Goal: Task Accomplishment & Management: Complete application form

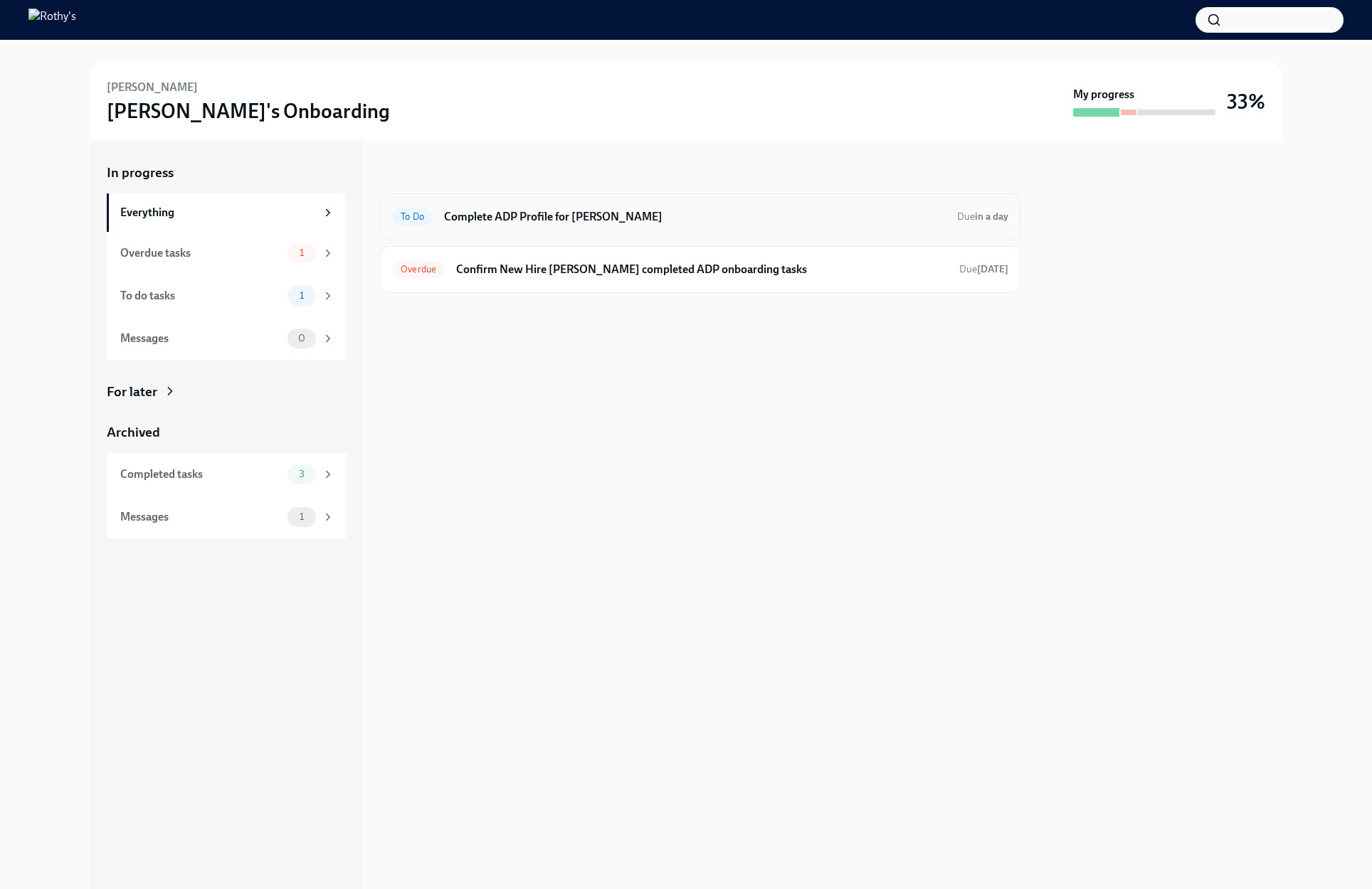
click at [570, 218] on h6 "Complete ADP Profile for Olu Obikoya" at bounding box center [695, 217] width 502 height 16
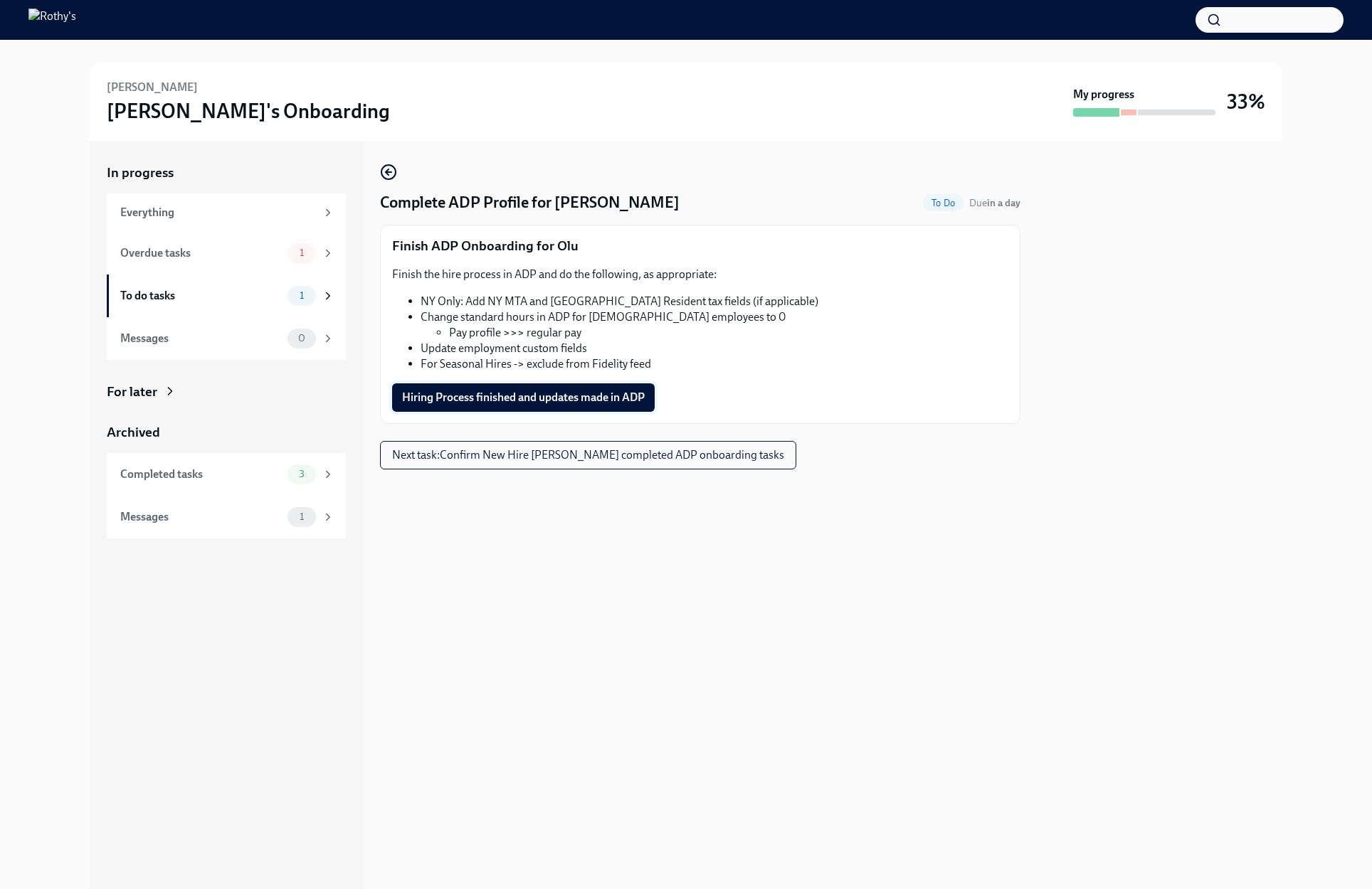
click at [541, 398] on span "Hiring Process finished and updates made in ADP" at bounding box center [524, 397] width 243 height 14
click at [540, 459] on span "Next task : Confirm New Hire Olu Obikoya completed ADP onboarding tasks" at bounding box center [588, 455] width 392 height 14
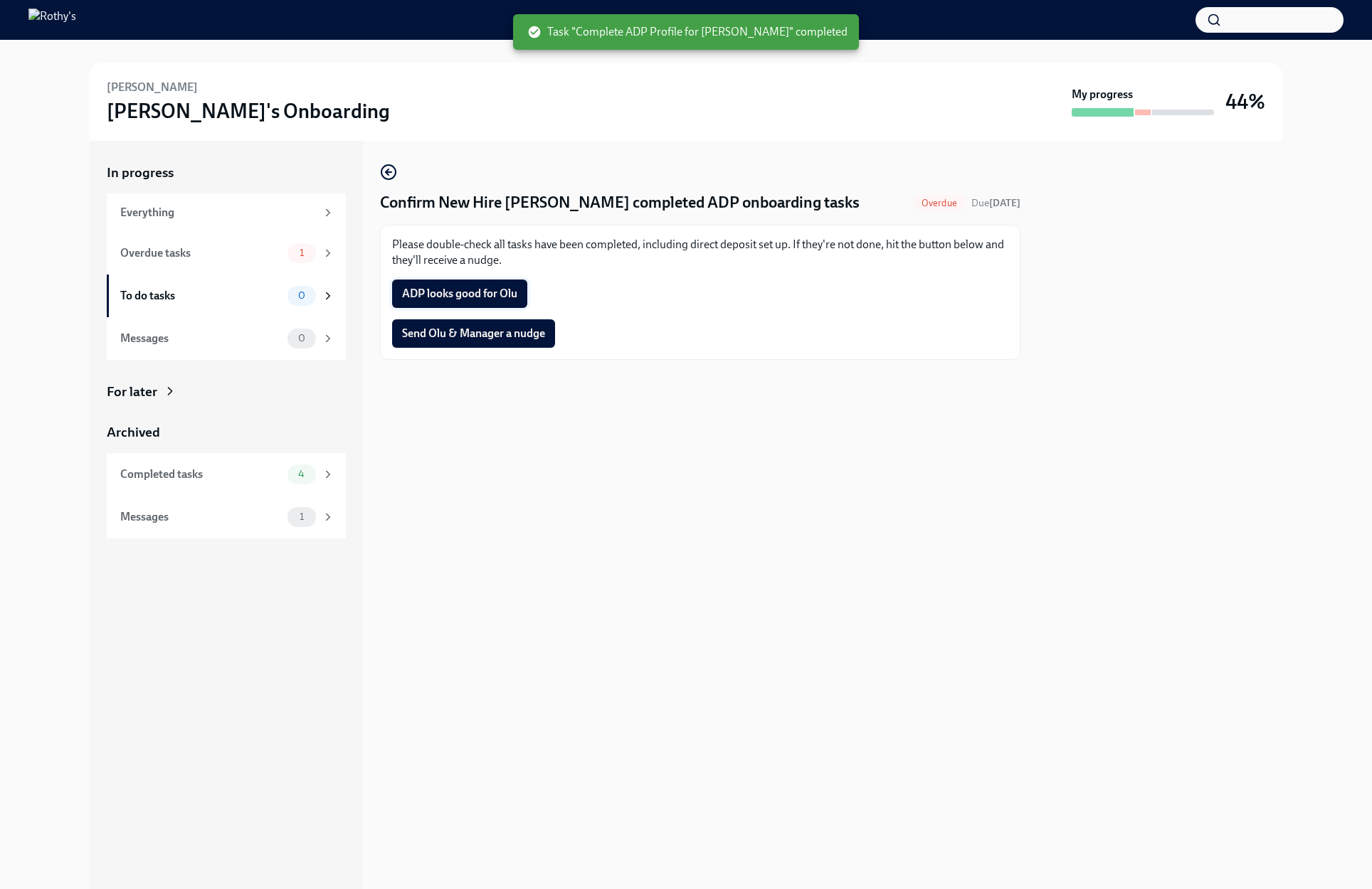
click at [476, 287] on span "ADP looks good for Olu" at bounding box center [460, 294] width 115 height 14
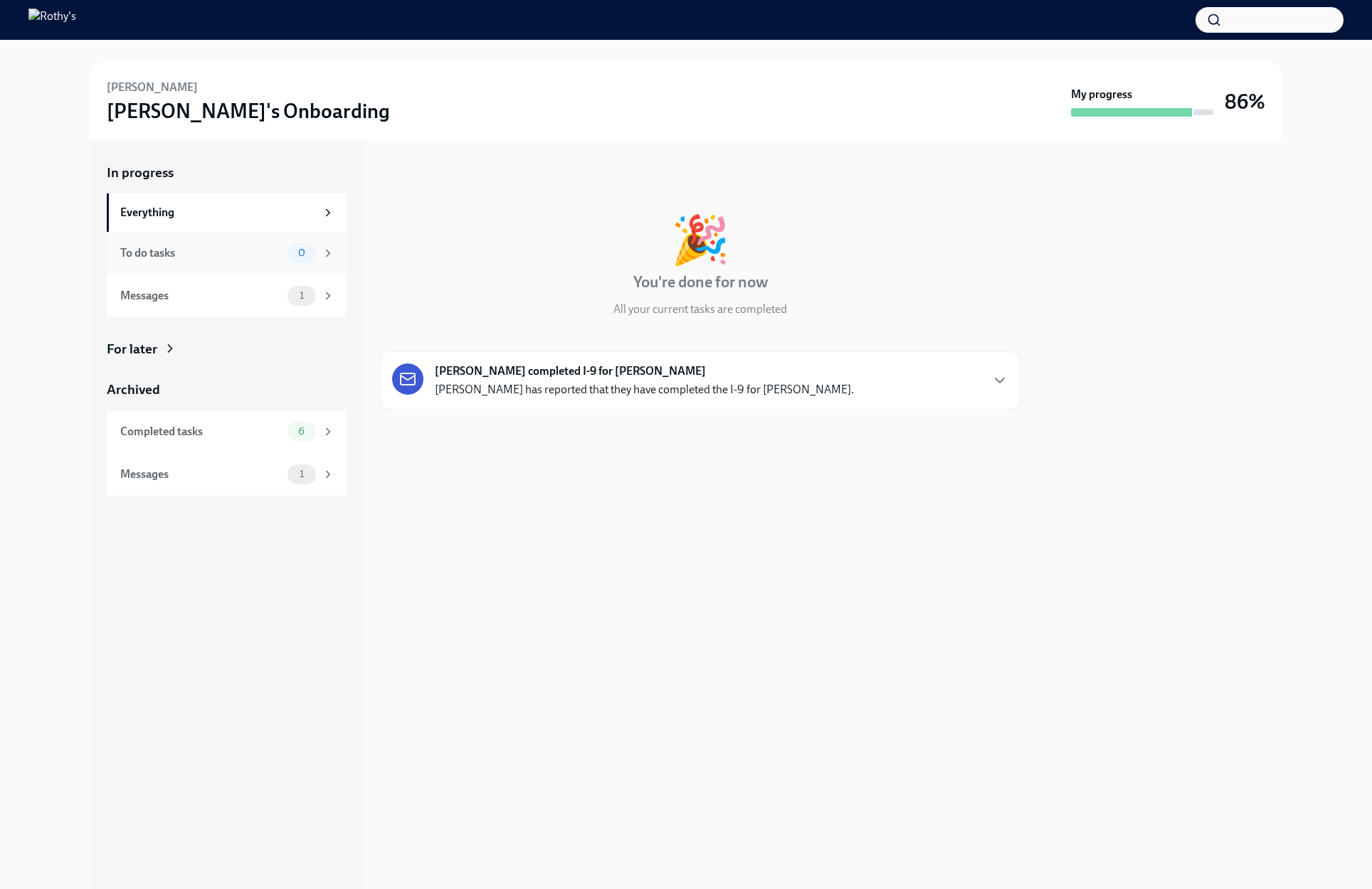
click at [242, 257] on div "To do tasks" at bounding box center [201, 253] width 161 height 16
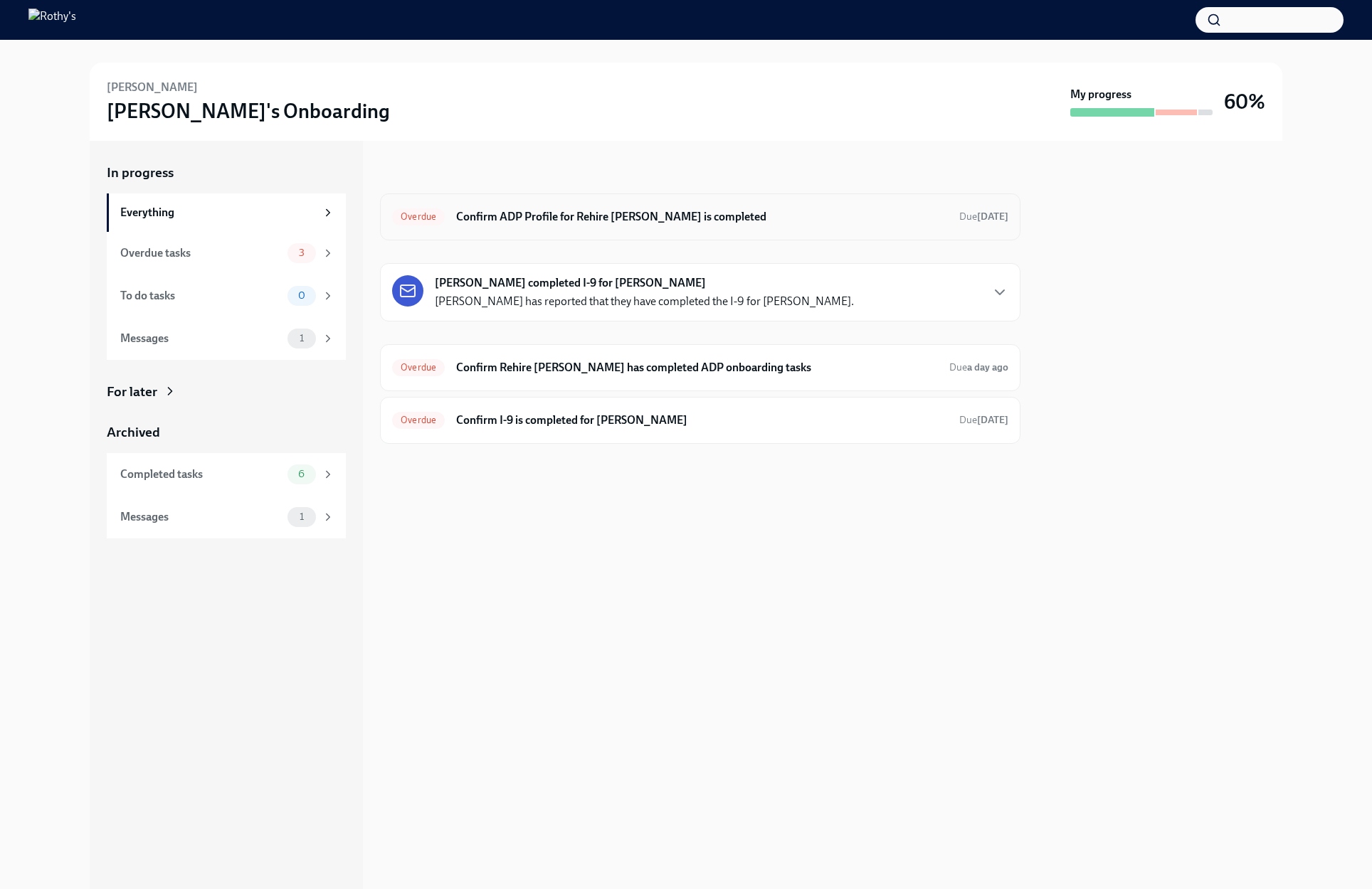
click at [913, 228] on div "Overdue Confirm ADP Profile for Rehire [PERSON_NAME] is completed Due [DATE]" at bounding box center [700, 217] width 641 height 47
click at [806, 209] on h6 "Confirm ADP Profile for Rehire [PERSON_NAME] is completed" at bounding box center [702, 217] width 492 height 16
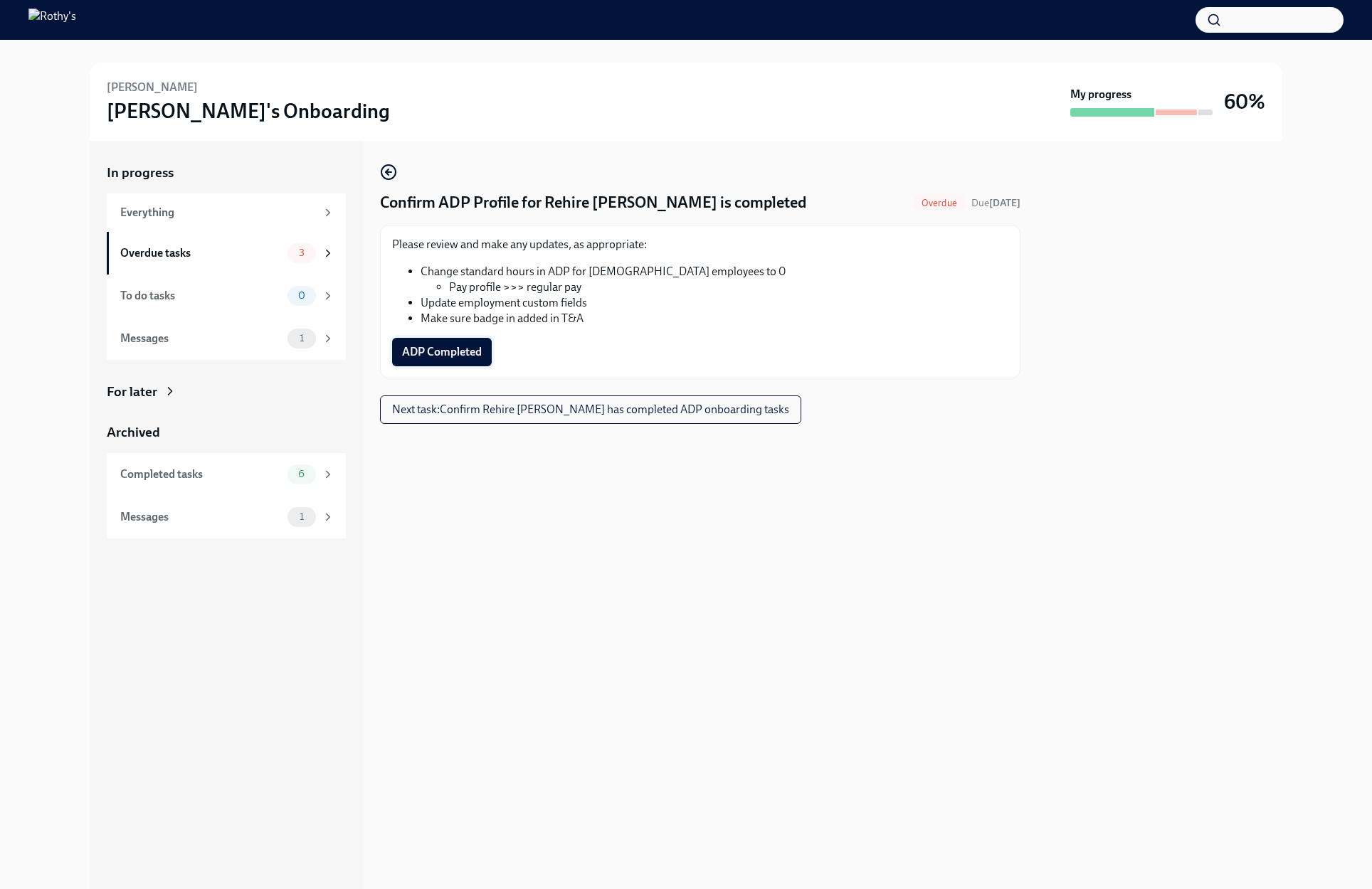
click at [445, 356] on span "ADP Completed" at bounding box center [442, 352] width 79 height 14
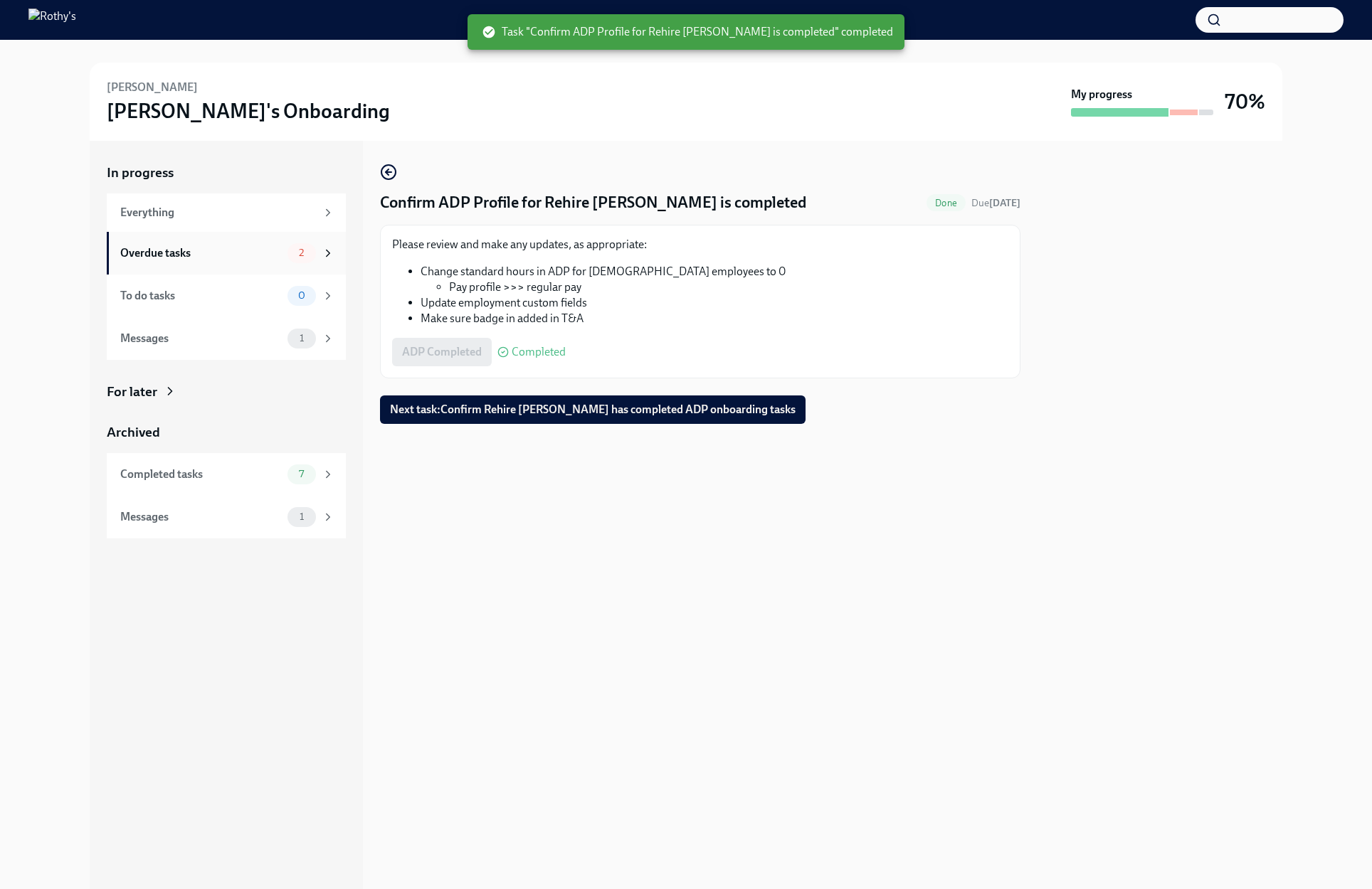
click at [279, 246] on div "Overdue tasks" at bounding box center [201, 253] width 161 height 16
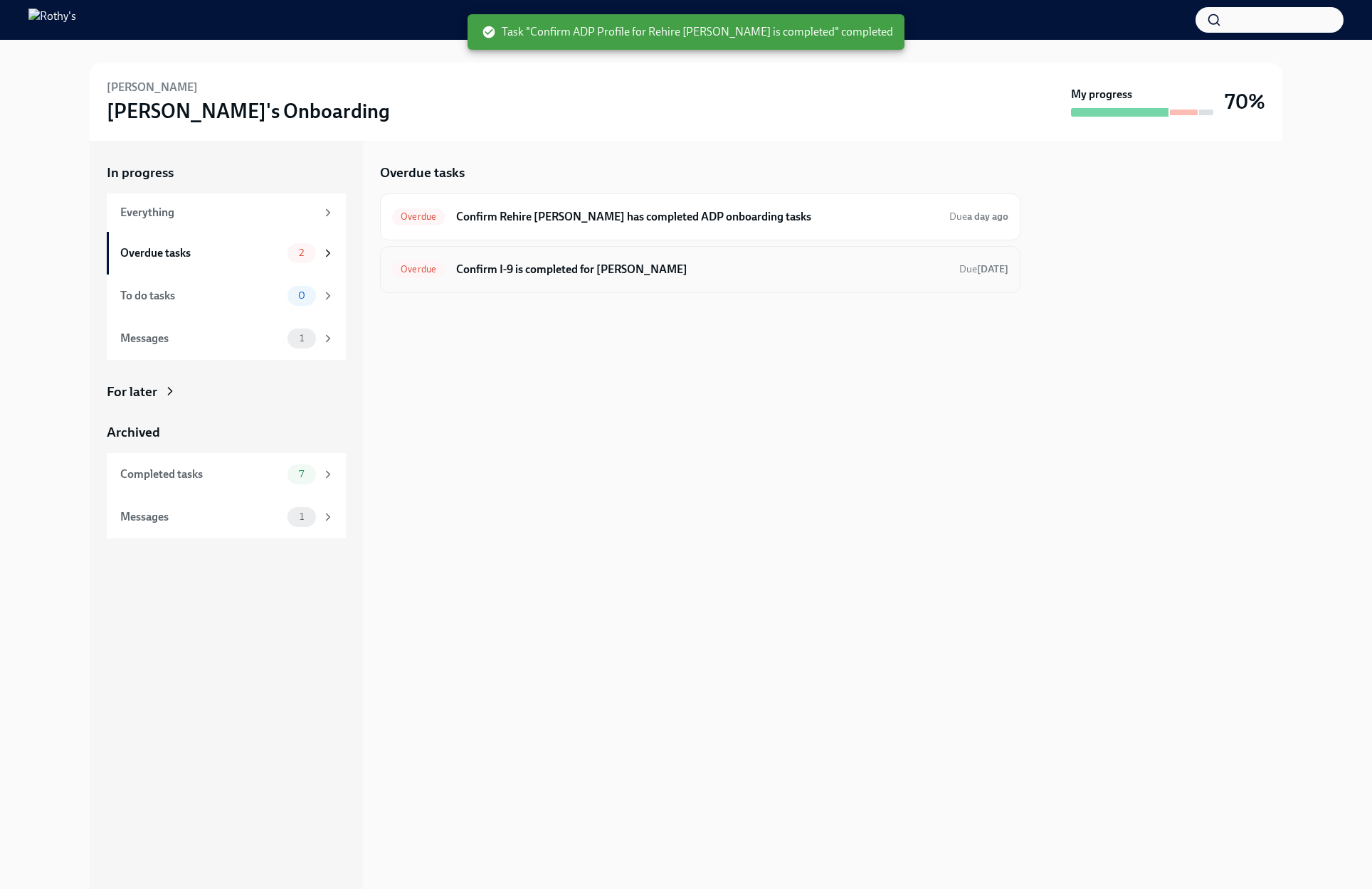
click at [571, 267] on h6 "Confirm I-9 is completed for Carid Santos" at bounding box center [702, 269] width 492 height 16
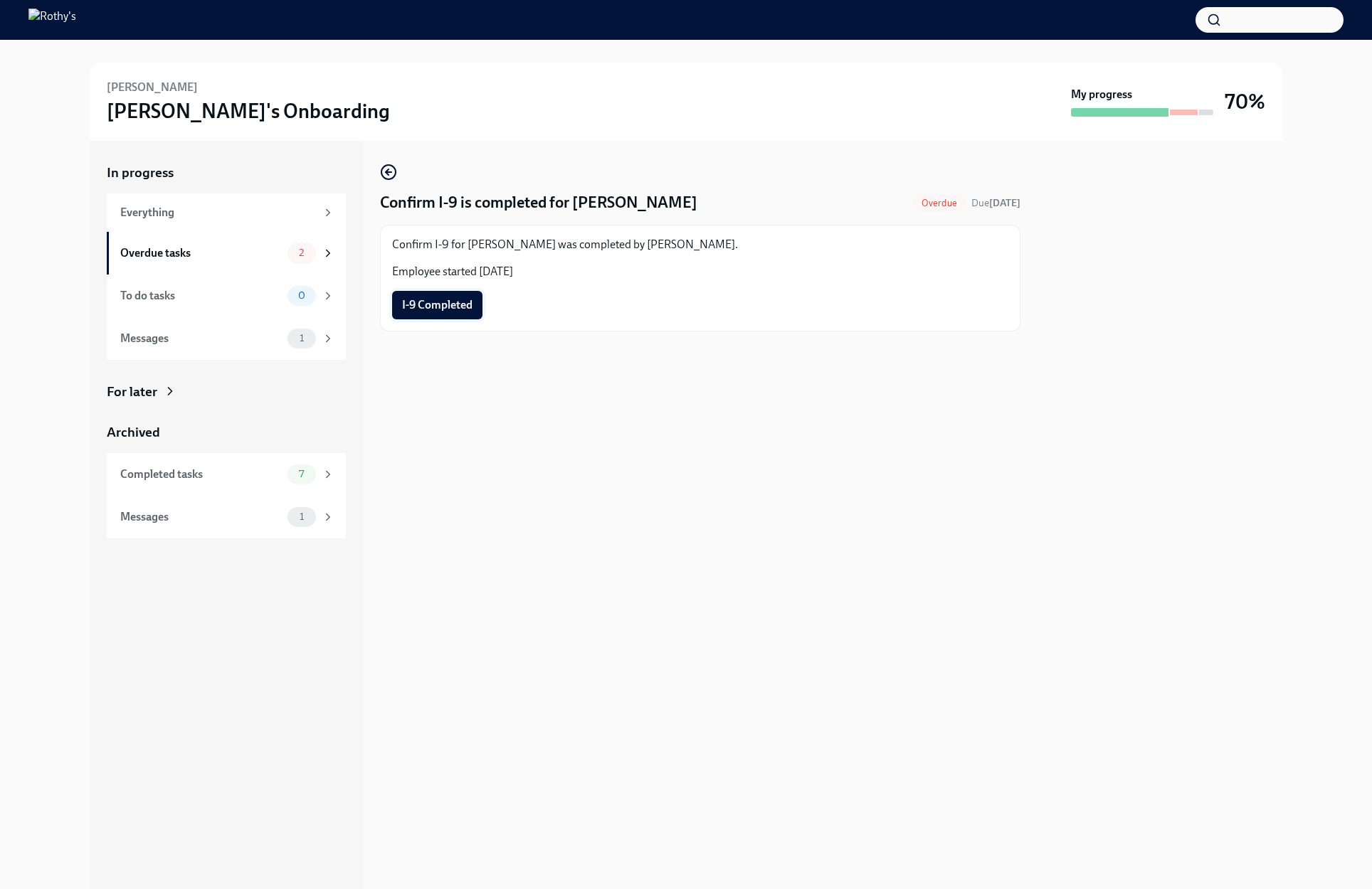
click at [465, 303] on span "I-9 Completed" at bounding box center [438, 304] width 70 height 14
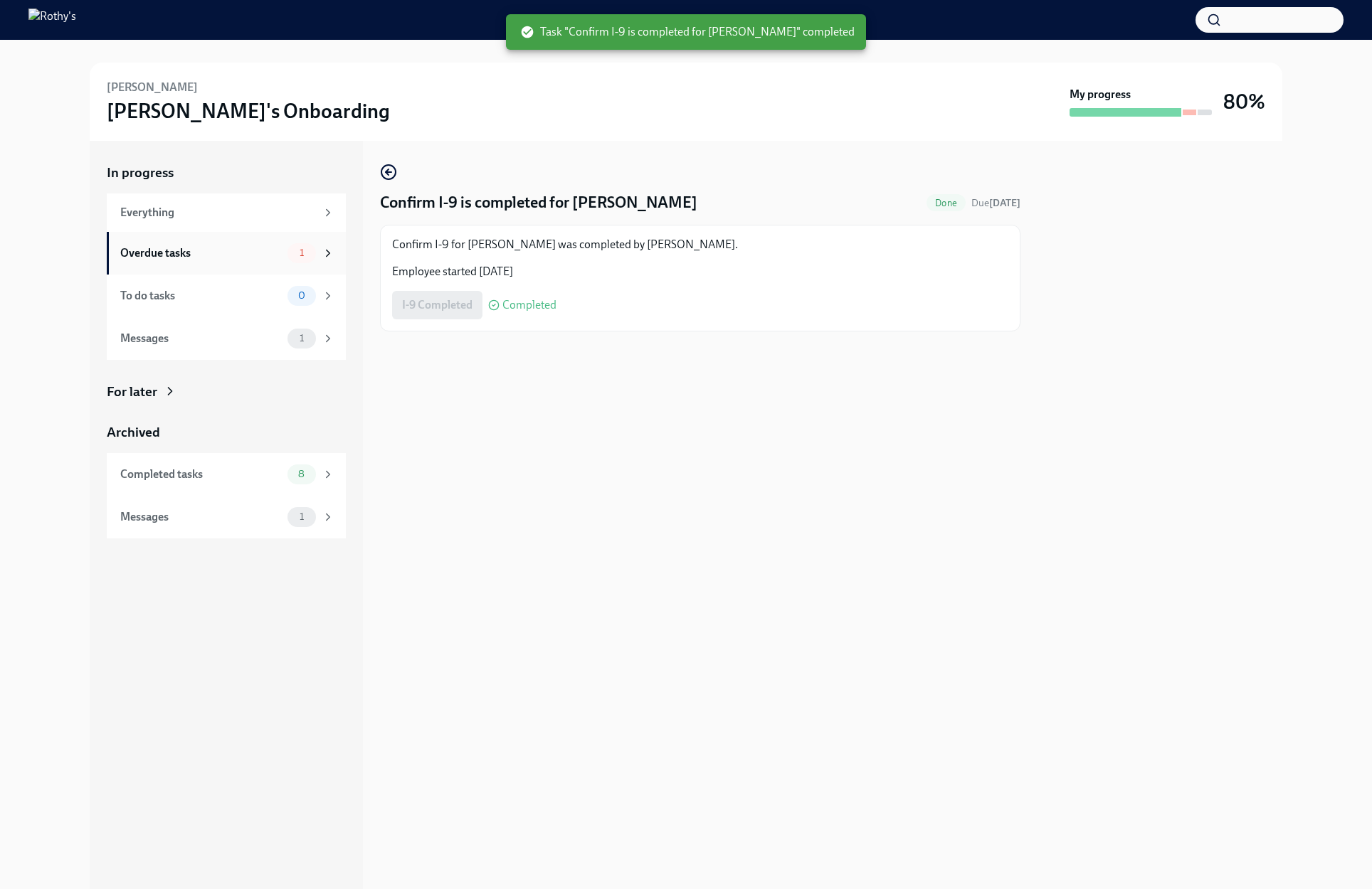
click at [303, 251] on span "1" at bounding box center [302, 253] width 22 height 11
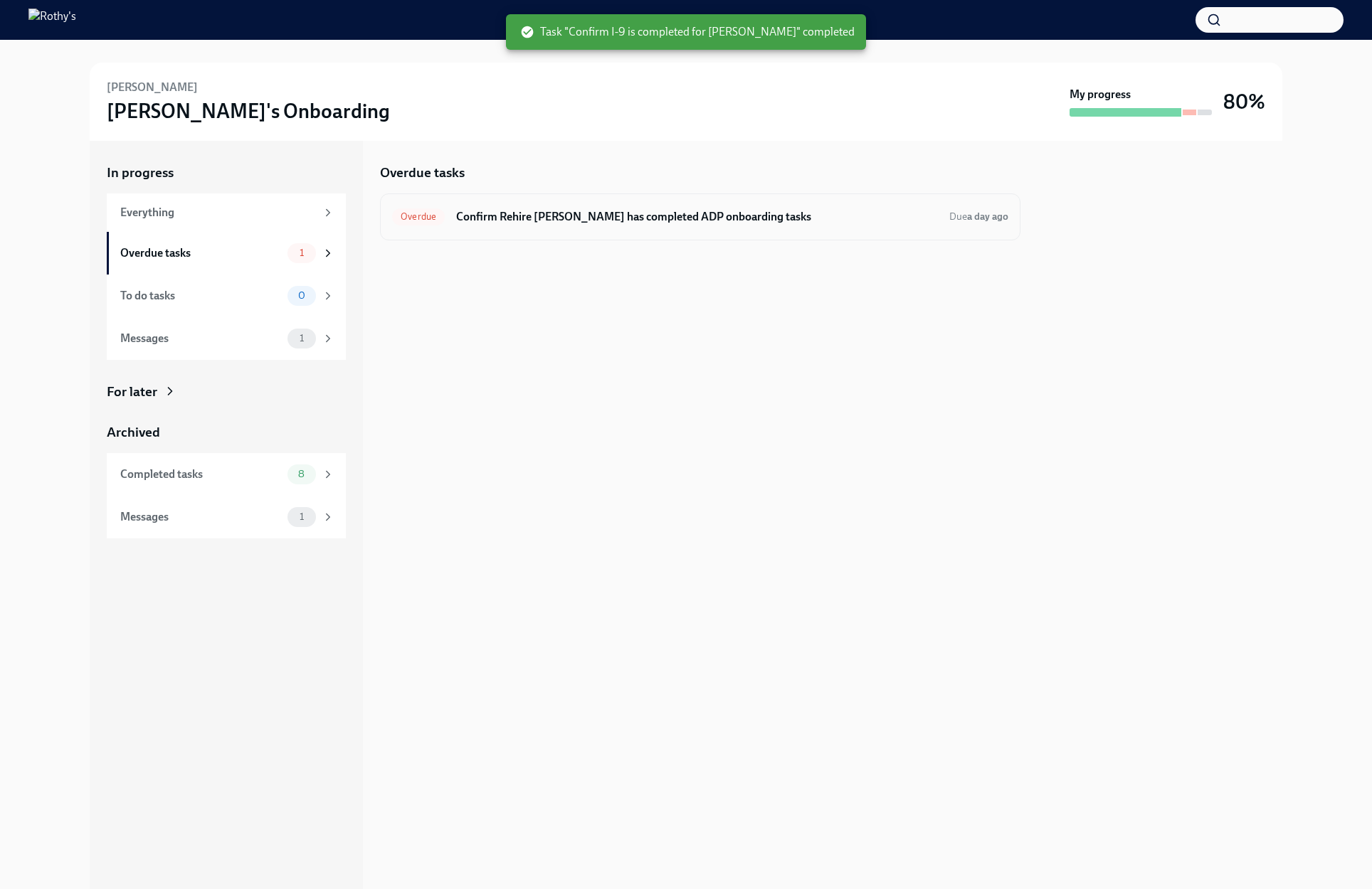
click at [565, 236] on div "Overdue Confirm Rehire Carid Santos has completed ADP onboarding tasks Due a da…" at bounding box center [700, 217] width 641 height 47
click at [561, 216] on h6 "Confirm Rehire Carid Santos has completed ADP onboarding tasks" at bounding box center [697, 217] width 482 height 16
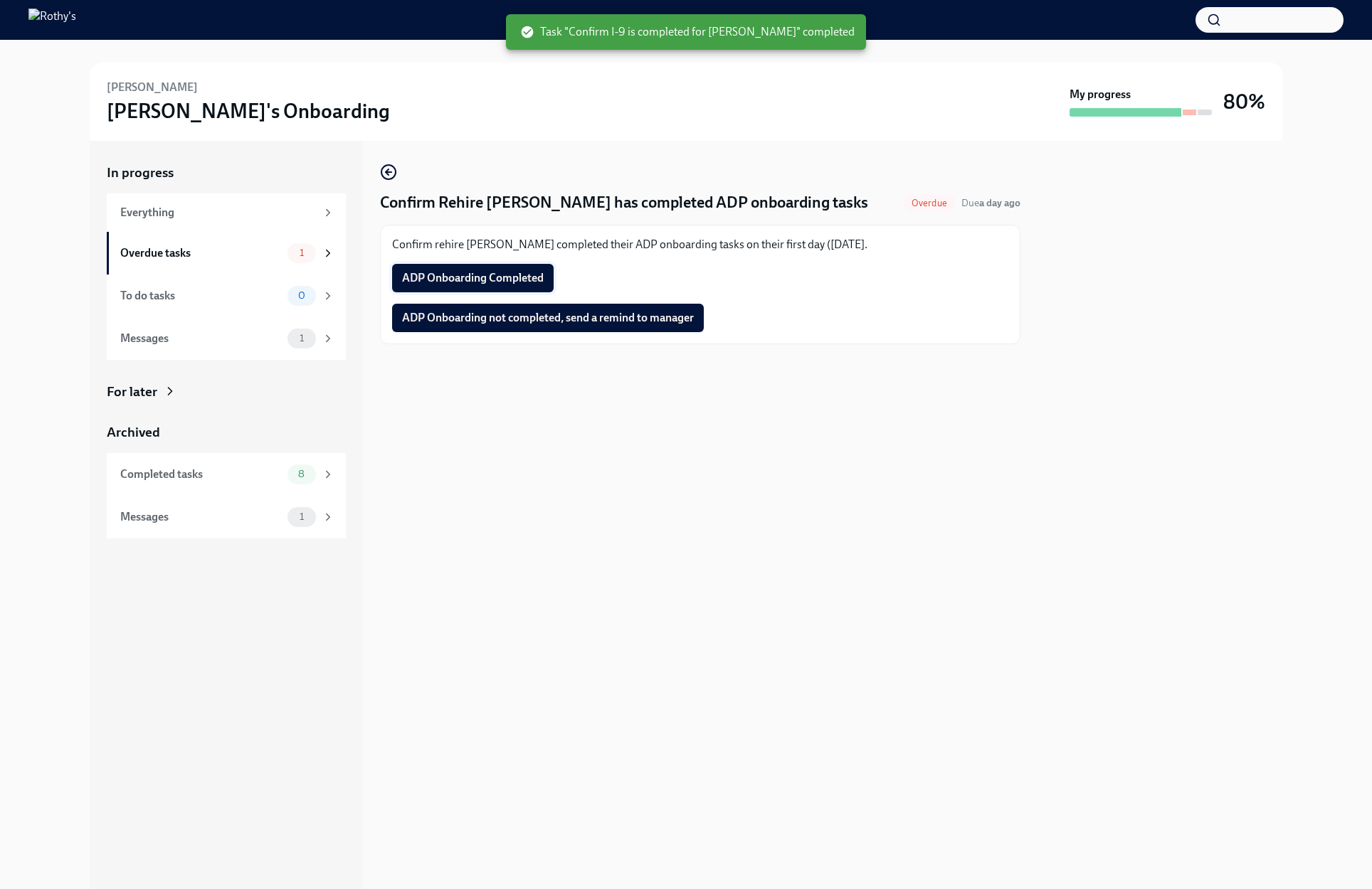
click at [509, 278] on span "ADP Onboarding Completed" at bounding box center [473, 278] width 141 height 14
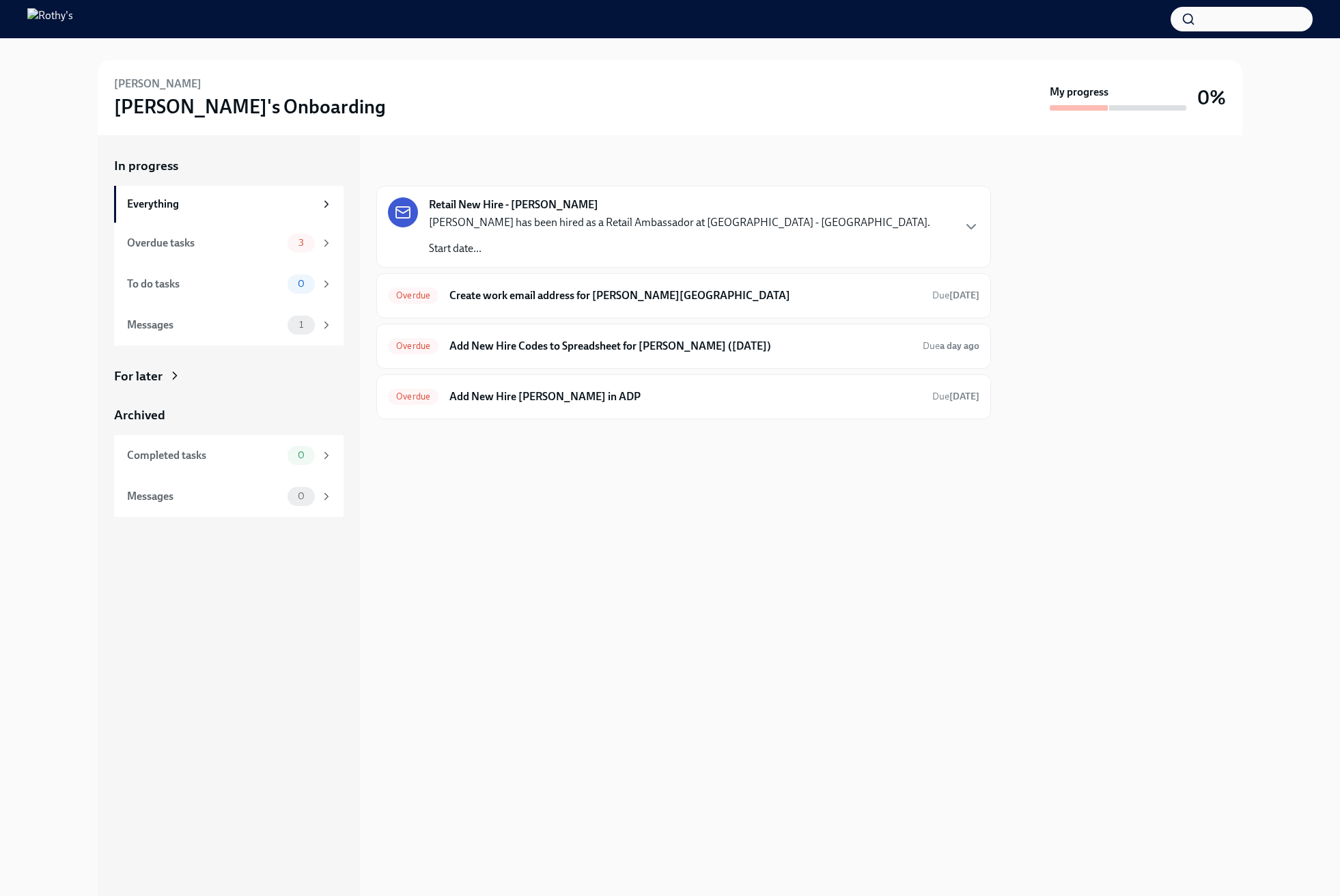
click at [681, 237] on div "[PERSON_NAME] has been hired as a Retail Ambassador at [GEOGRAPHIC_DATA] - [GEO…" at bounding box center [679, 235] width 501 height 41
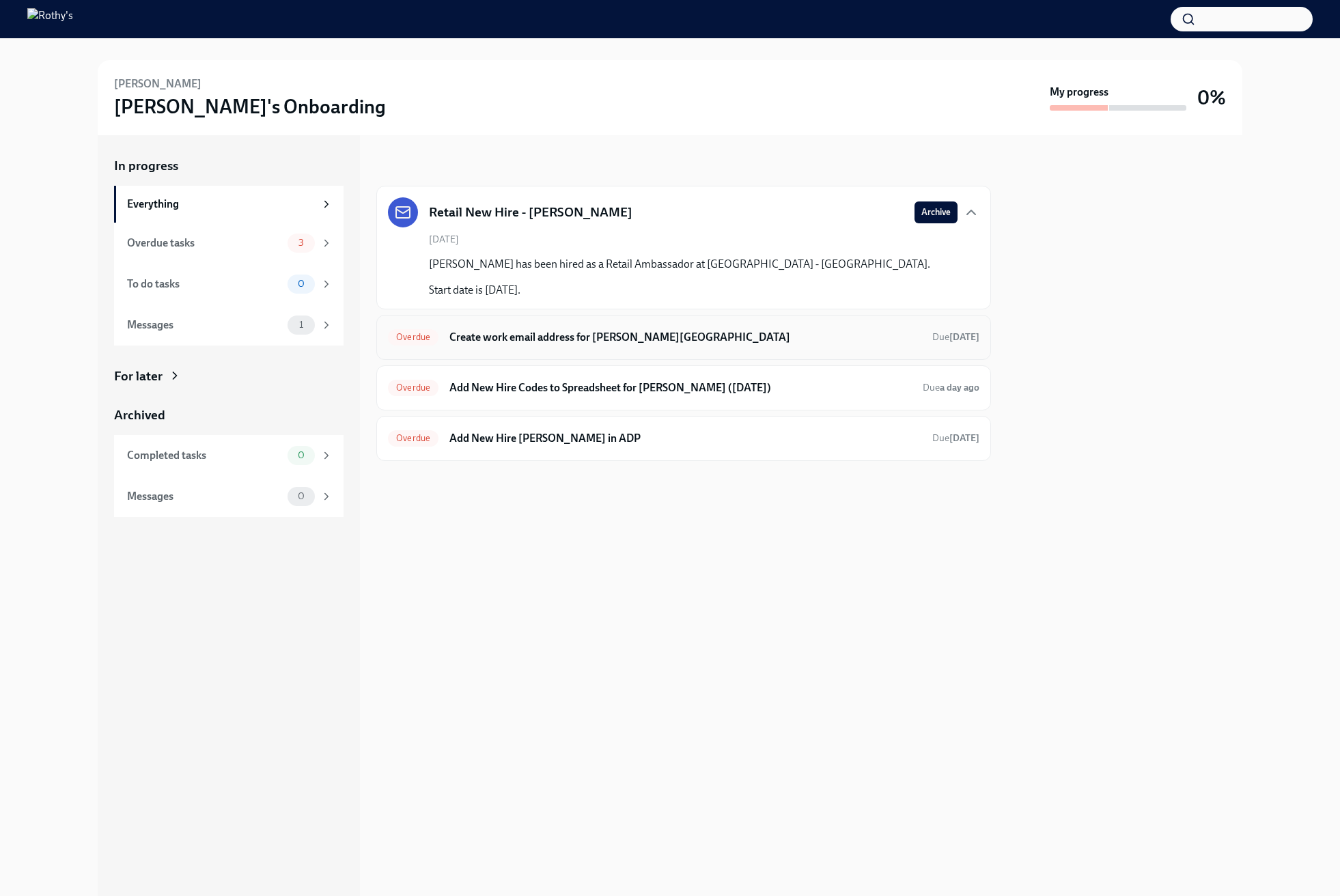
click at [687, 340] on h6 "Create work email address for [PERSON_NAME][GEOGRAPHIC_DATA]" at bounding box center [686, 337] width 472 height 15
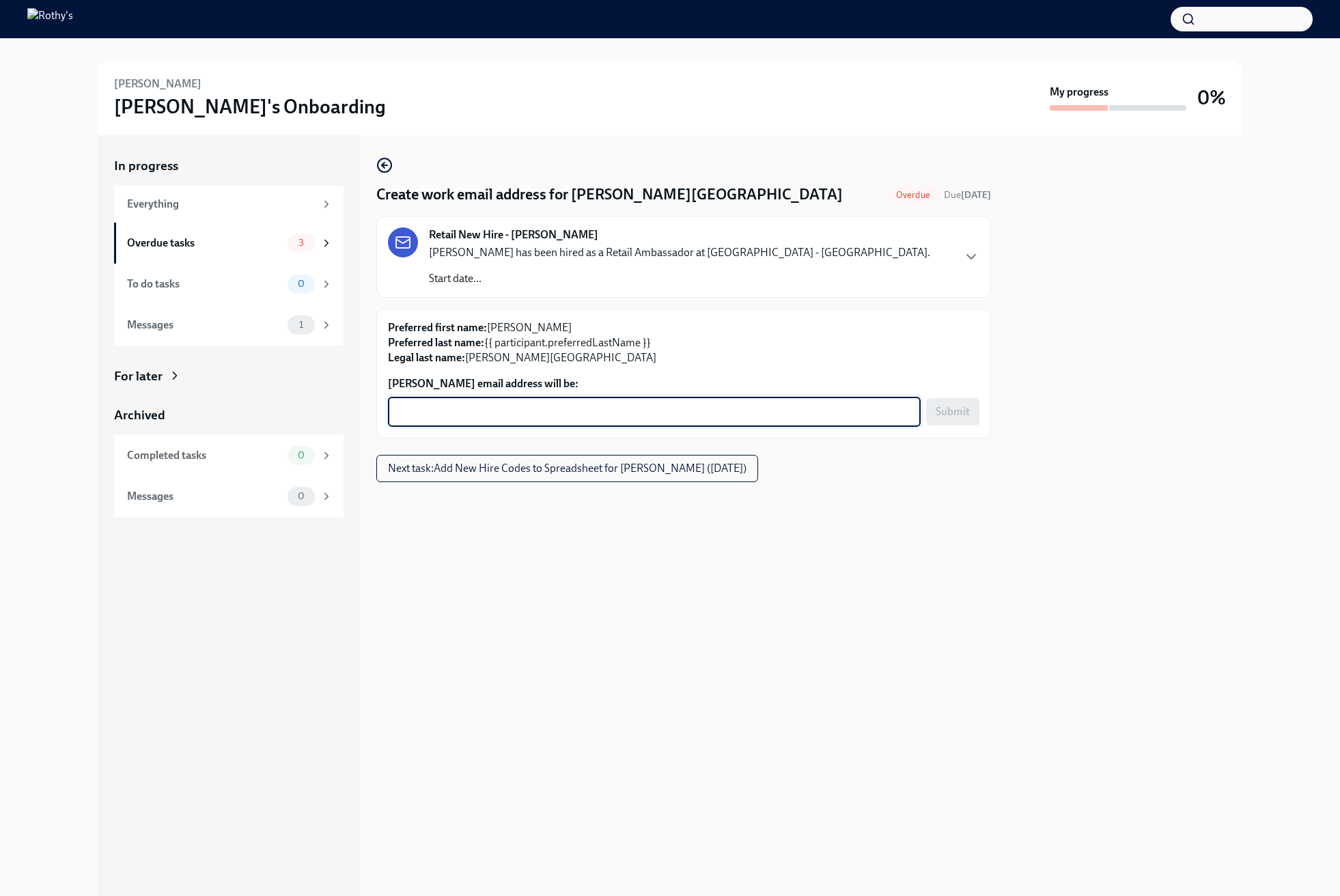
click at [666, 405] on textarea "[PERSON_NAME] email address will be:" at bounding box center [654, 412] width 516 height 16
paste textarea "001290"
type textarea "001290"
paste textarea "[EMAIL_ADDRESS][DOMAIN_NAME]"
type textarea "[EMAIL_ADDRESS][DOMAIN_NAME]"
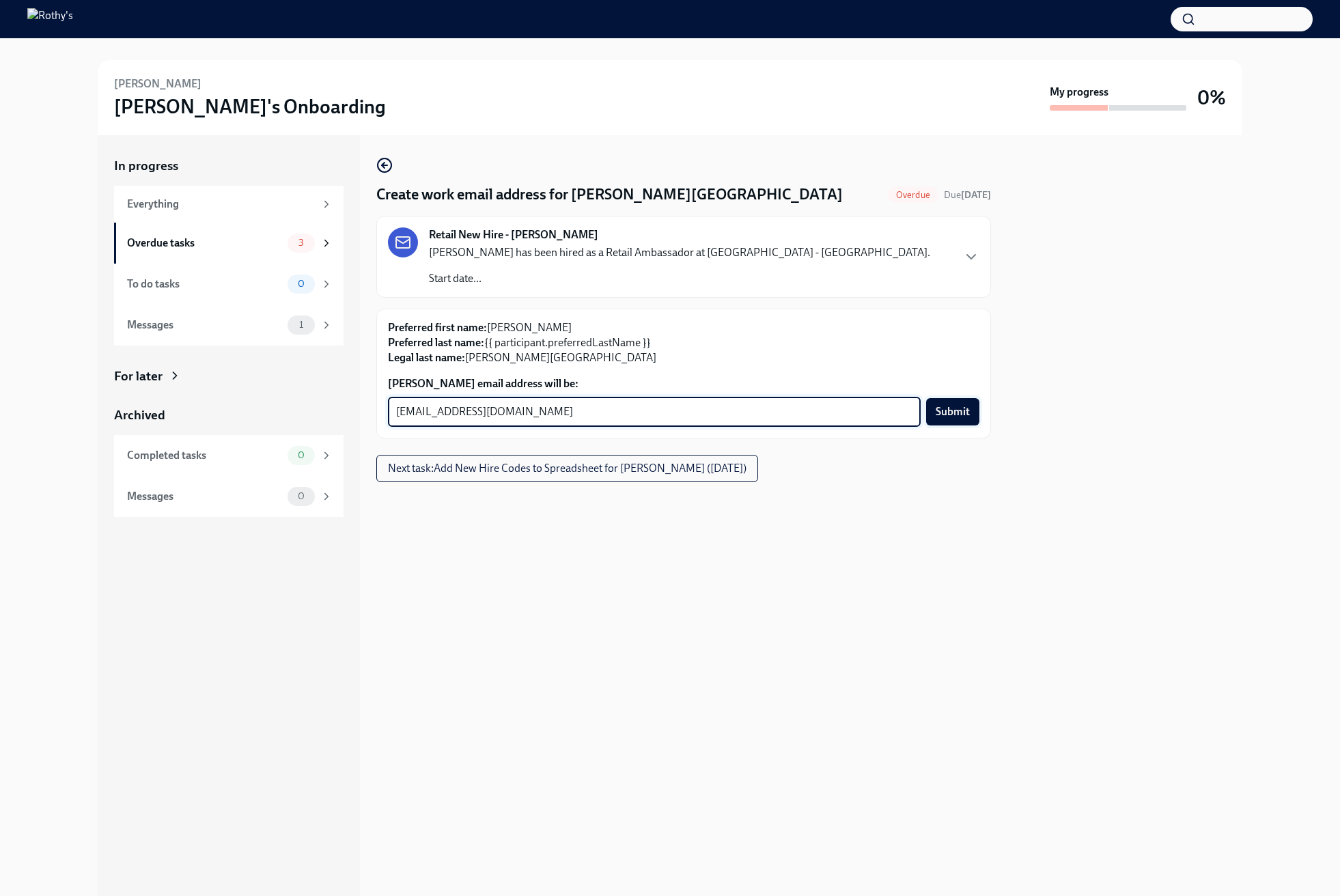
click at [962, 409] on span "Submit" at bounding box center [952, 411] width 35 height 14
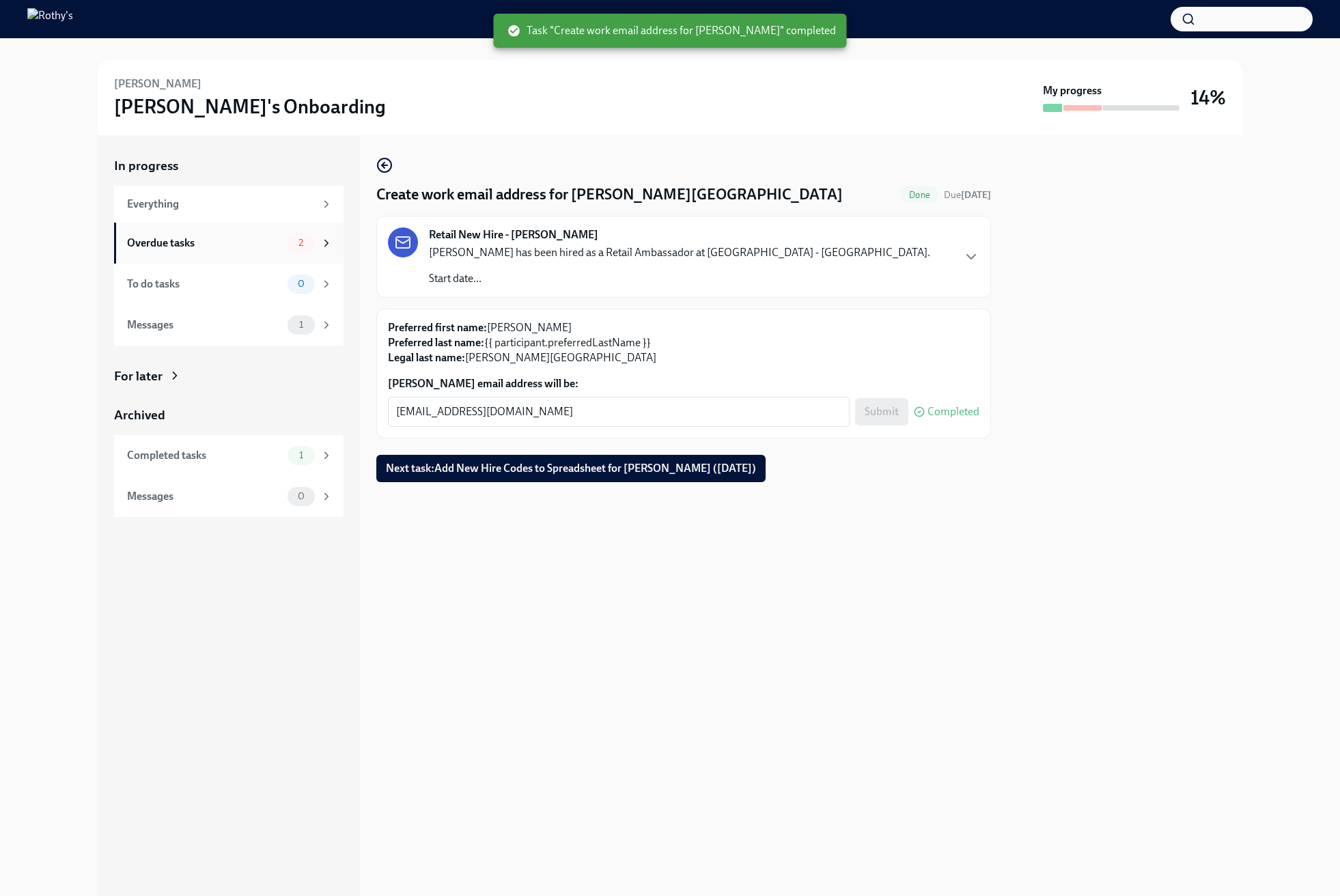
click at [249, 249] on div "Overdue tasks" at bounding box center [204, 242] width 155 height 15
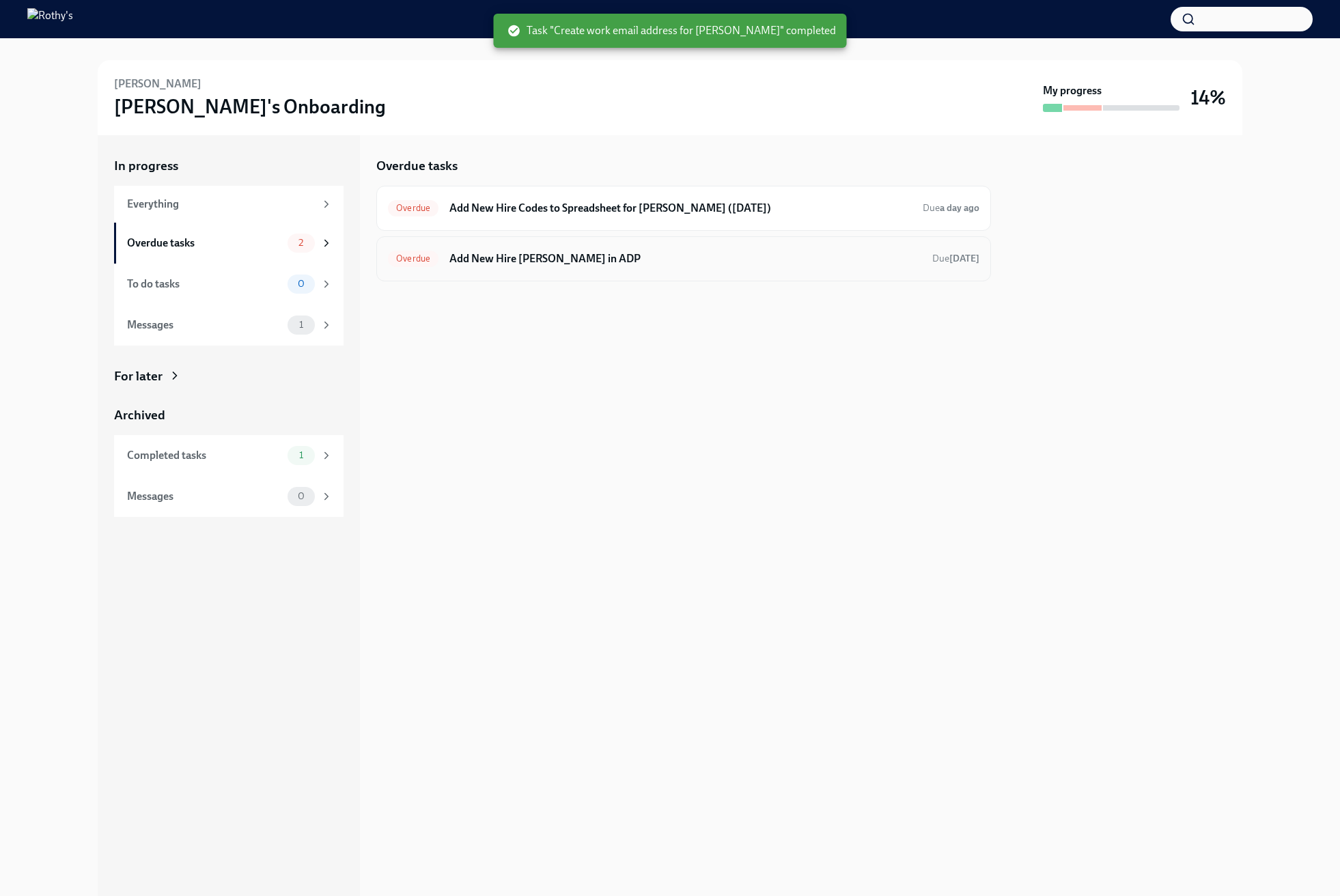
click at [495, 252] on h6 "Add New Hire [PERSON_NAME] in ADP" at bounding box center [686, 259] width 472 height 15
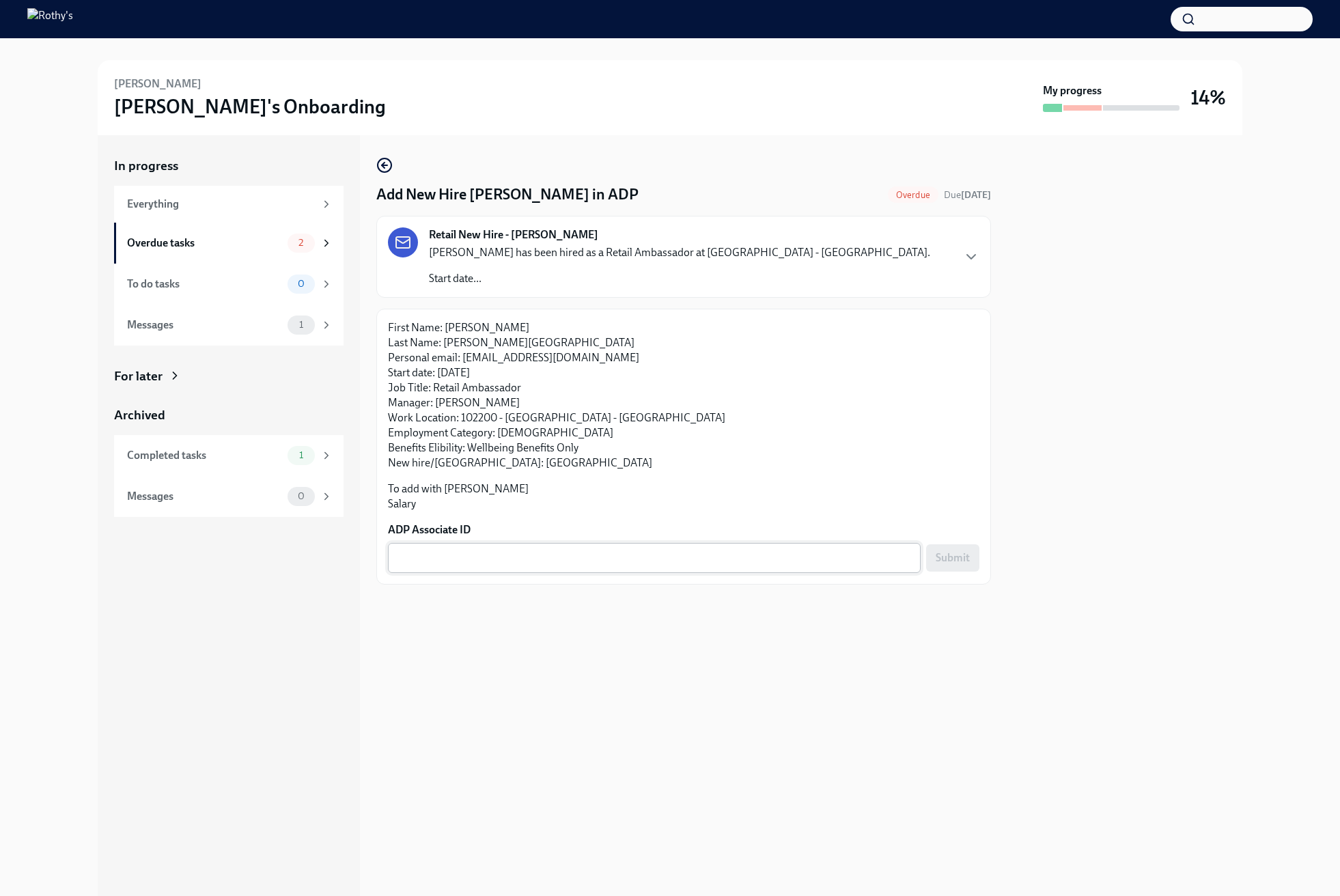
click at [539, 560] on textarea "ADP Associate ID" at bounding box center [654, 558] width 516 height 16
paste textarea "H0W49T7WU"
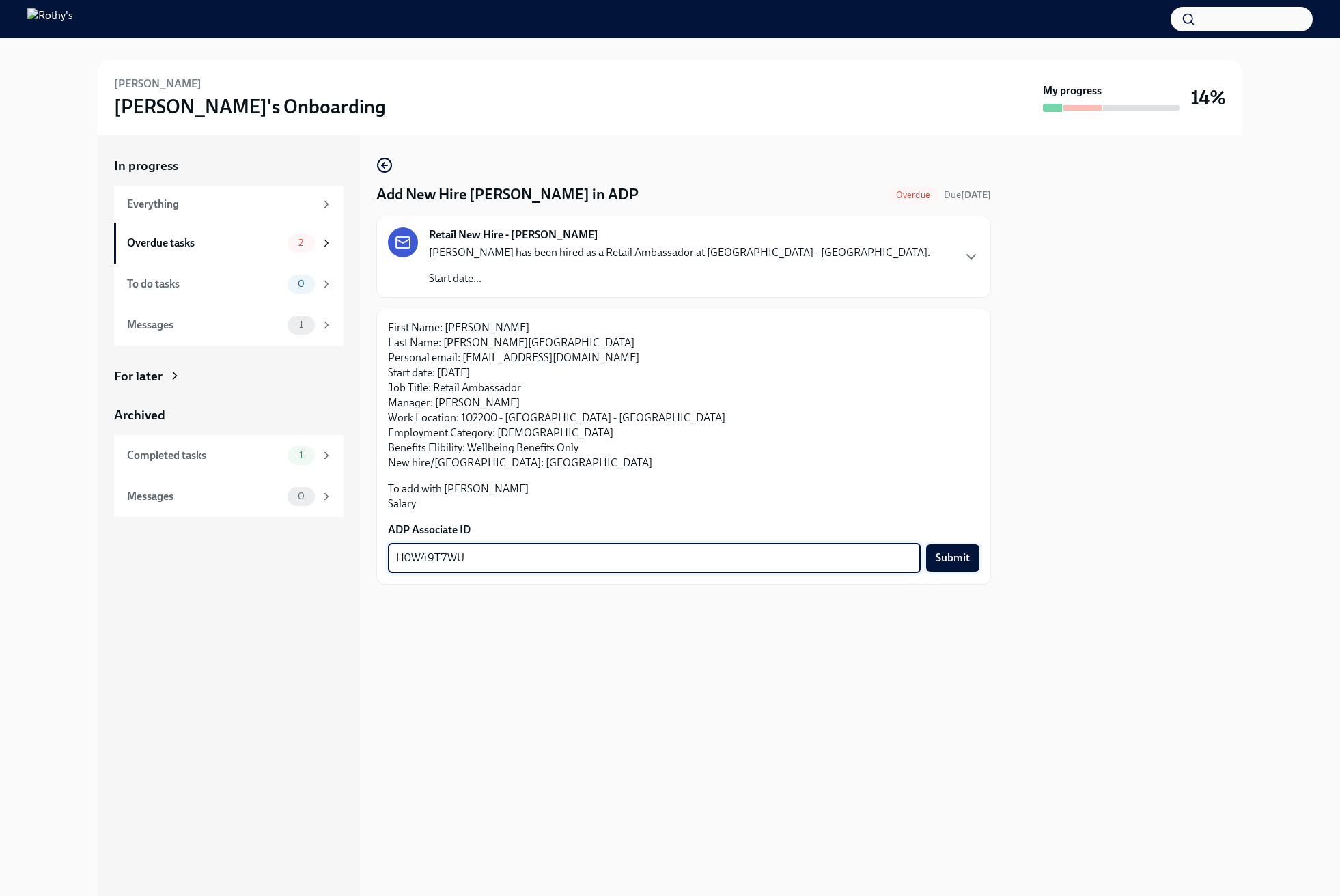
type textarea "H0W49T7WU"
click at [954, 563] on span "Submit" at bounding box center [952, 557] width 35 height 14
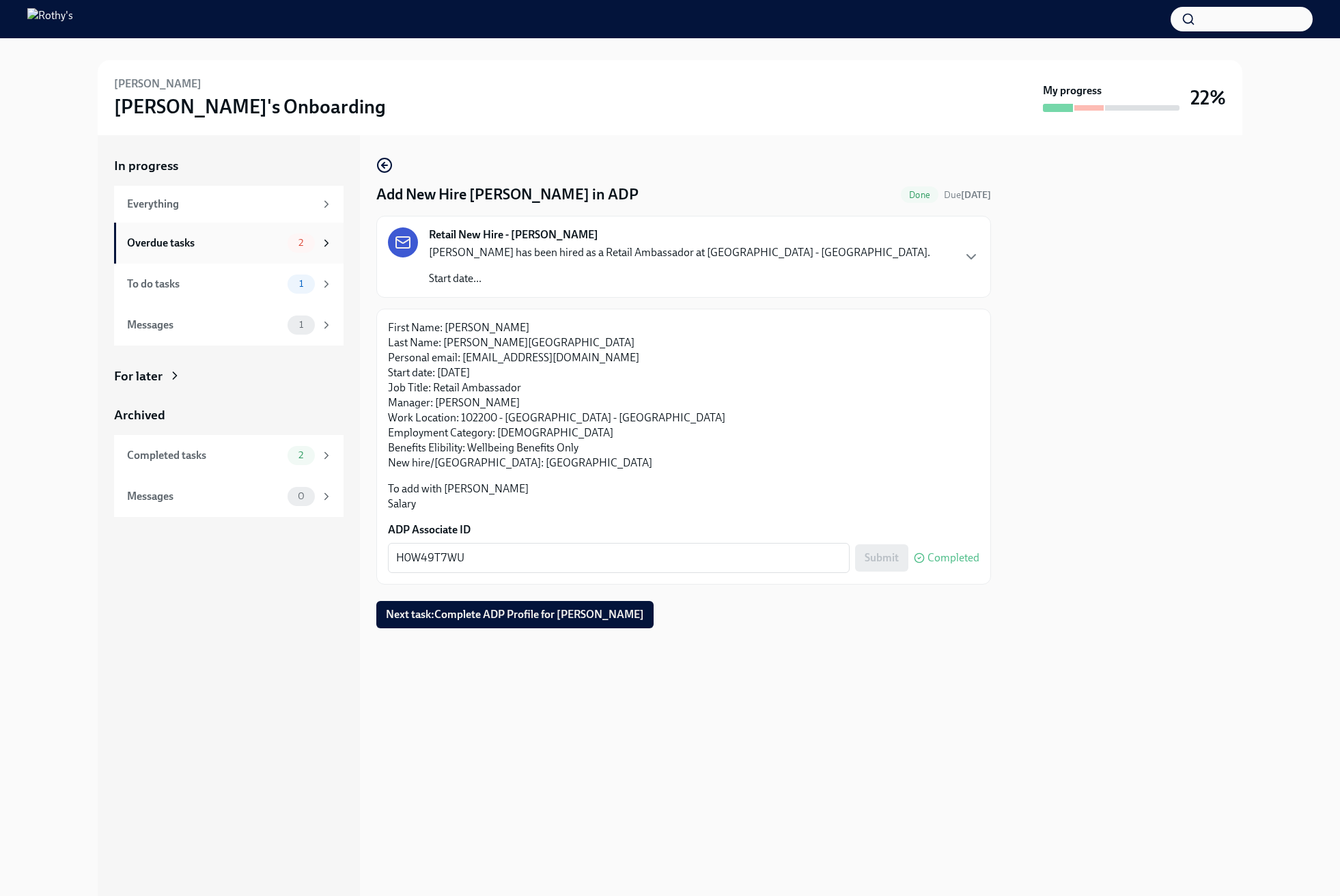
click at [255, 238] on div "Overdue tasks" at bounding box center [204, 242] width 155 height 15
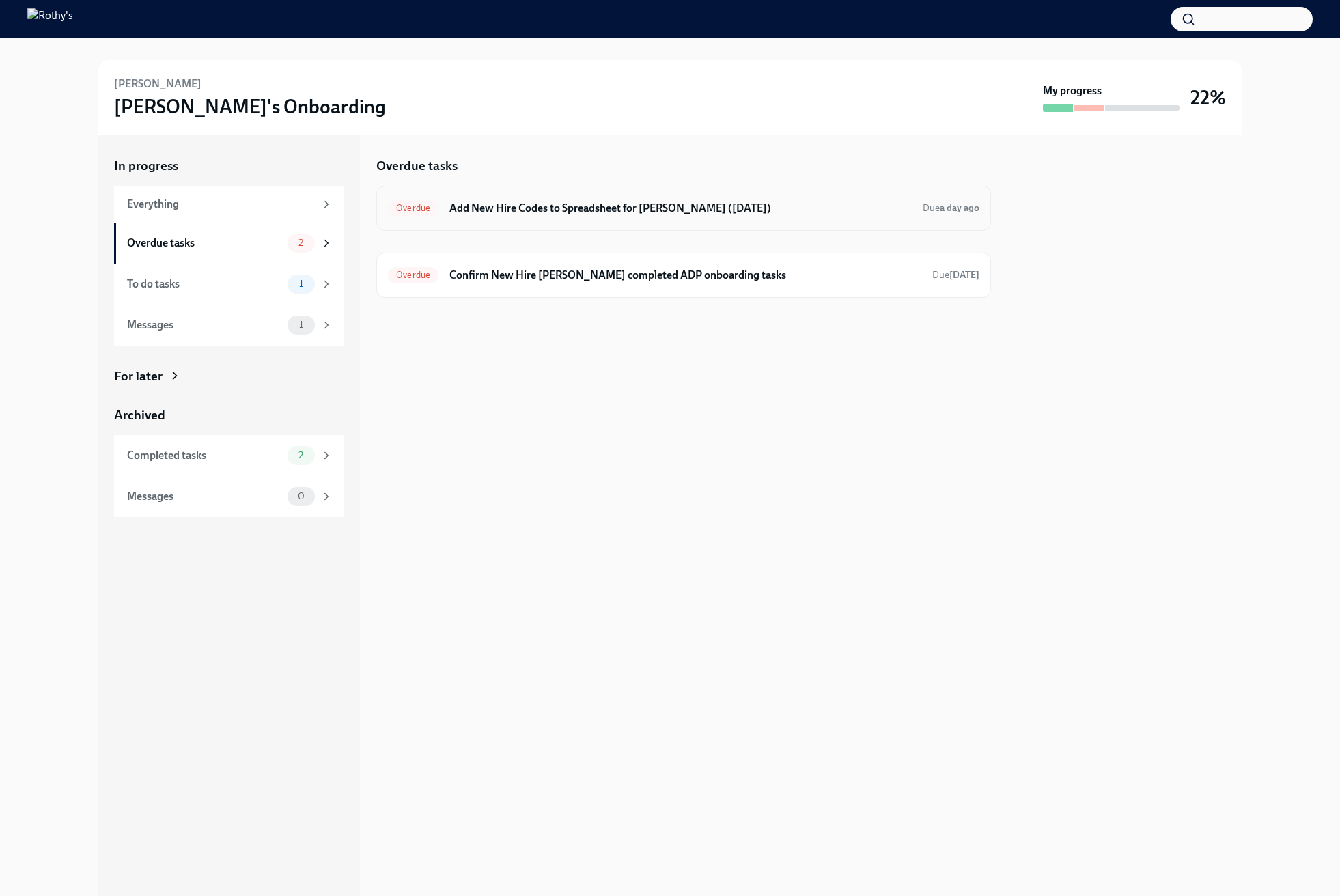
click at [554, 207] on h6 "Add New Hire Codes to Spreadsheet for [PERSON_NAME] ([DATE])" at bounding box center [681, 208] width 462 height 15
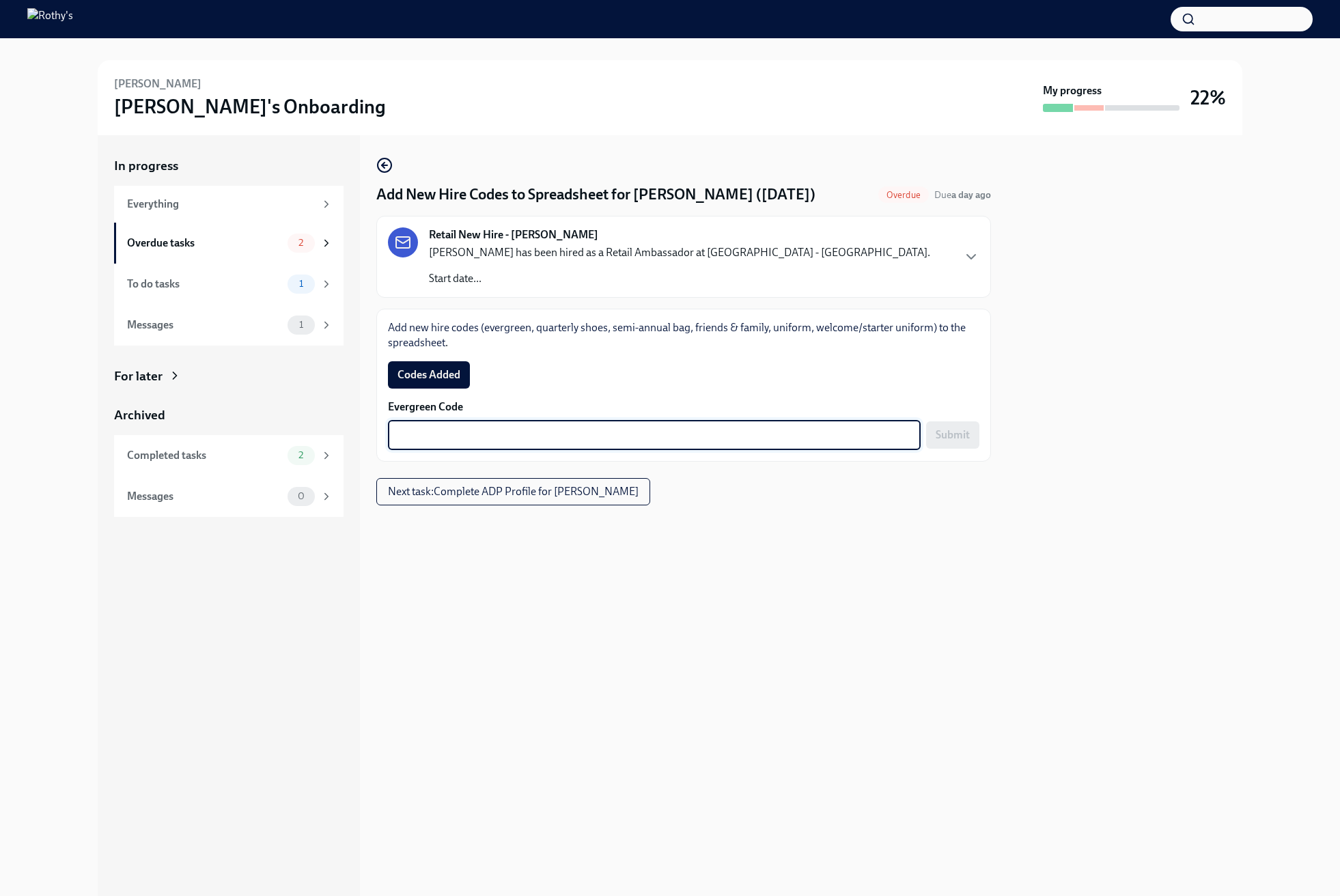
click at [551, 431] on textarea "Evergreen Code" at bounding box center [654, 435] width 516 height 16
paste textarea "E-FF-M2232P"
type textarea "E-FF-M2232P"
click at [959, 438] on span "Submit" at bounding box center [952, 434] width 35 height 14
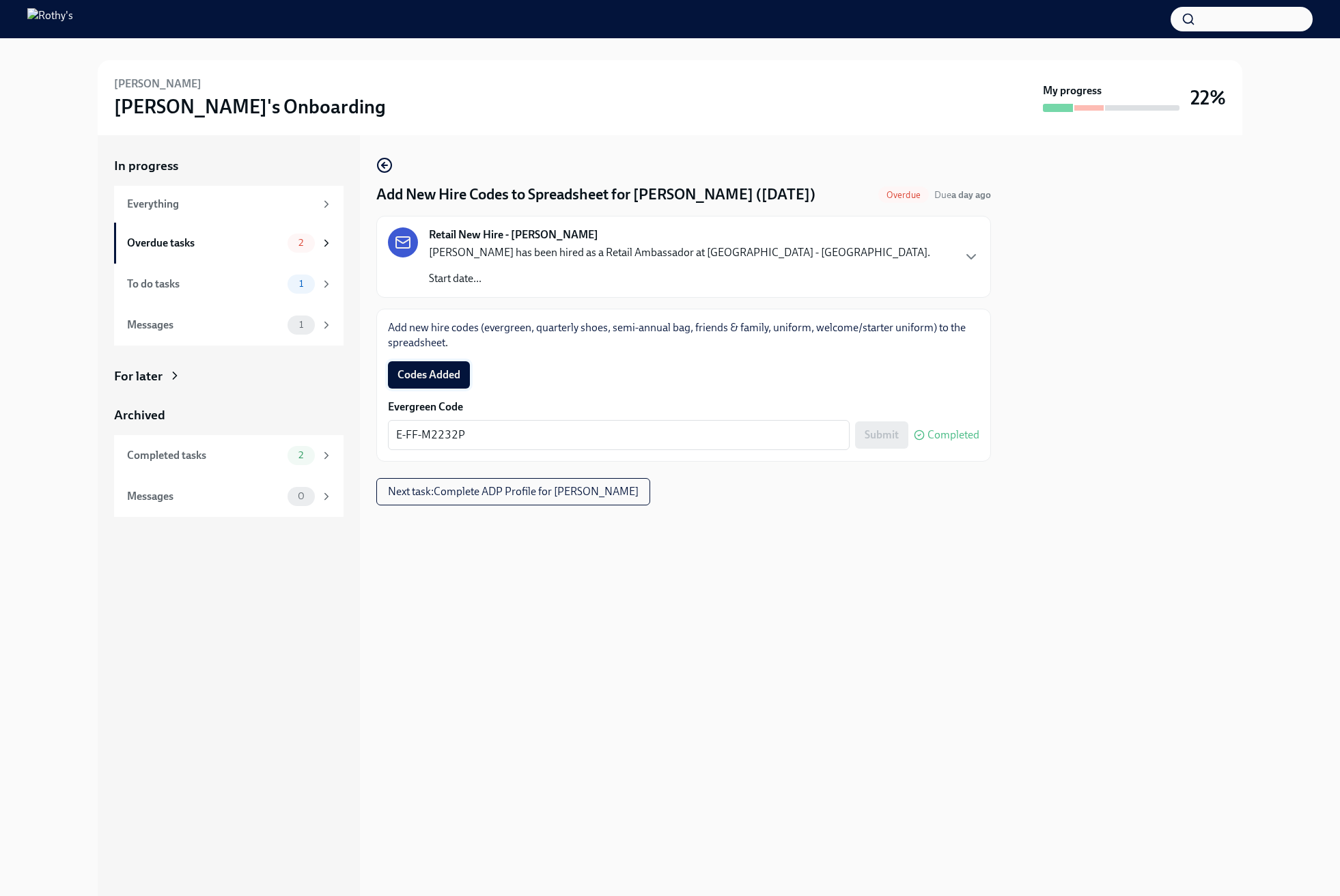
click at [437, 379] on span "Codes Added" at bounding box center [429, 375] width 63 height 14
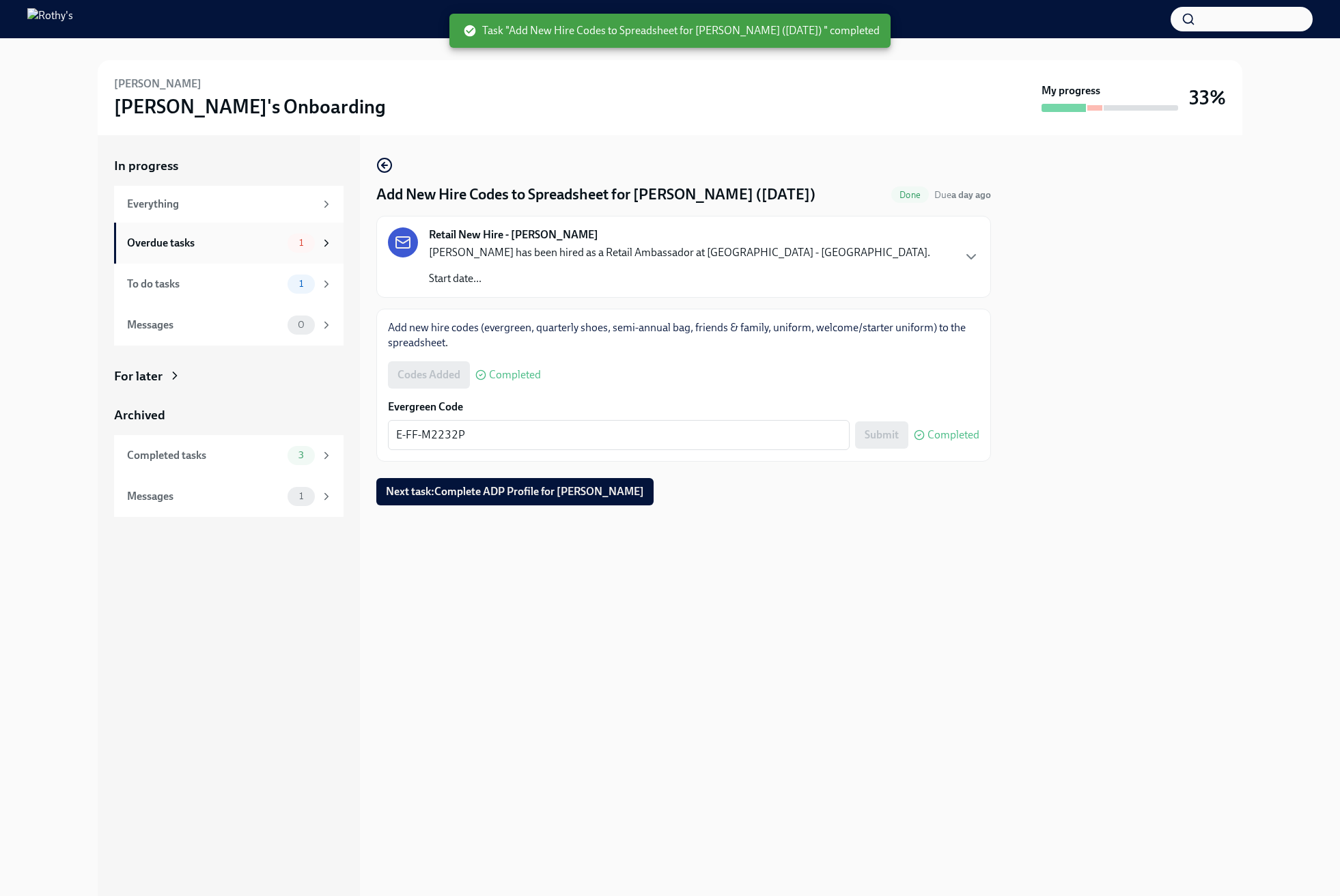
click at [185, 235] on div "Overdue tasks" at bounding box center [204, 242] width 155 height 15
